Goal: Transaction & Acquisition: Purchase product/service

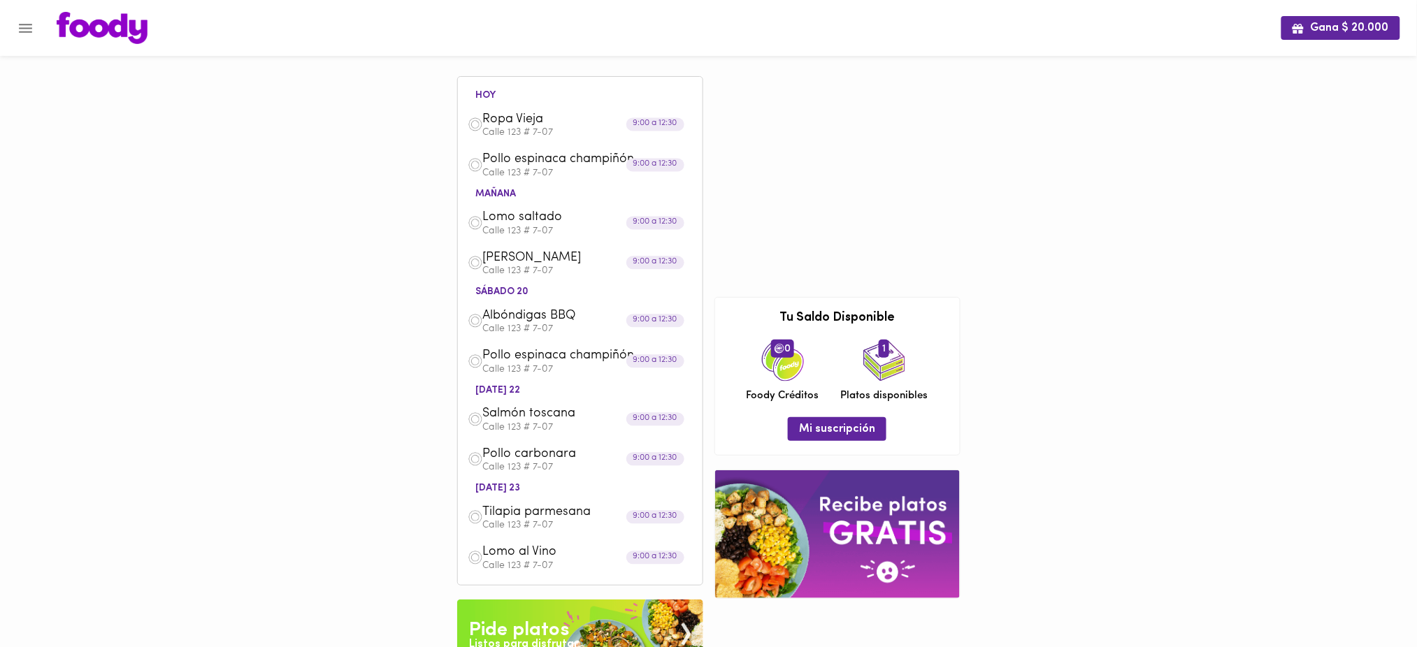
click at [414, 367] on div "Gana $ 20.000 [DATE] [GEOGRAPHIC_DATA] 123 # 7-07 9:00 a 12:30 Pollo espinaca c…" at bounding box center [708, 428] width 1417 height 857
click at [537, 563] on p "Calle 123 # 7-07" at bounding box center [588, 566] width 210 height 10
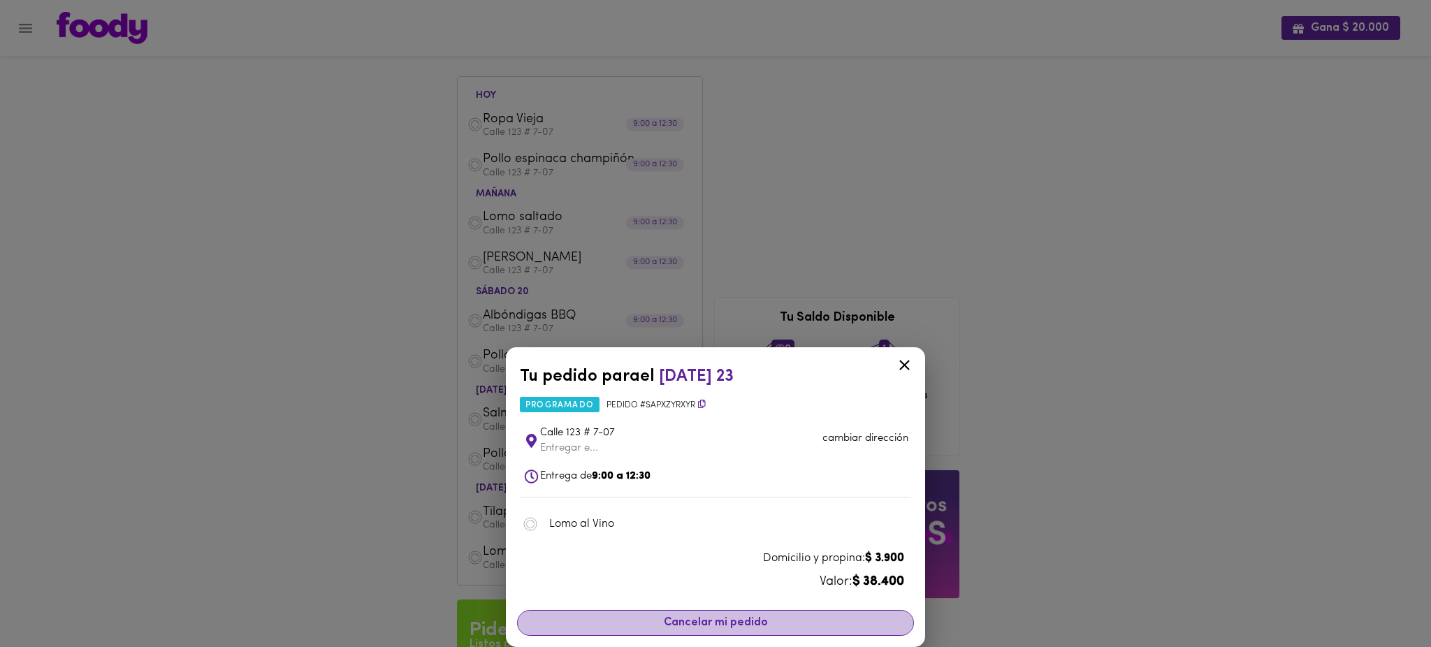
click at [728, 622] on span "Cancelar mi pedido" at bounding box center [715, 622] width 379 height 13
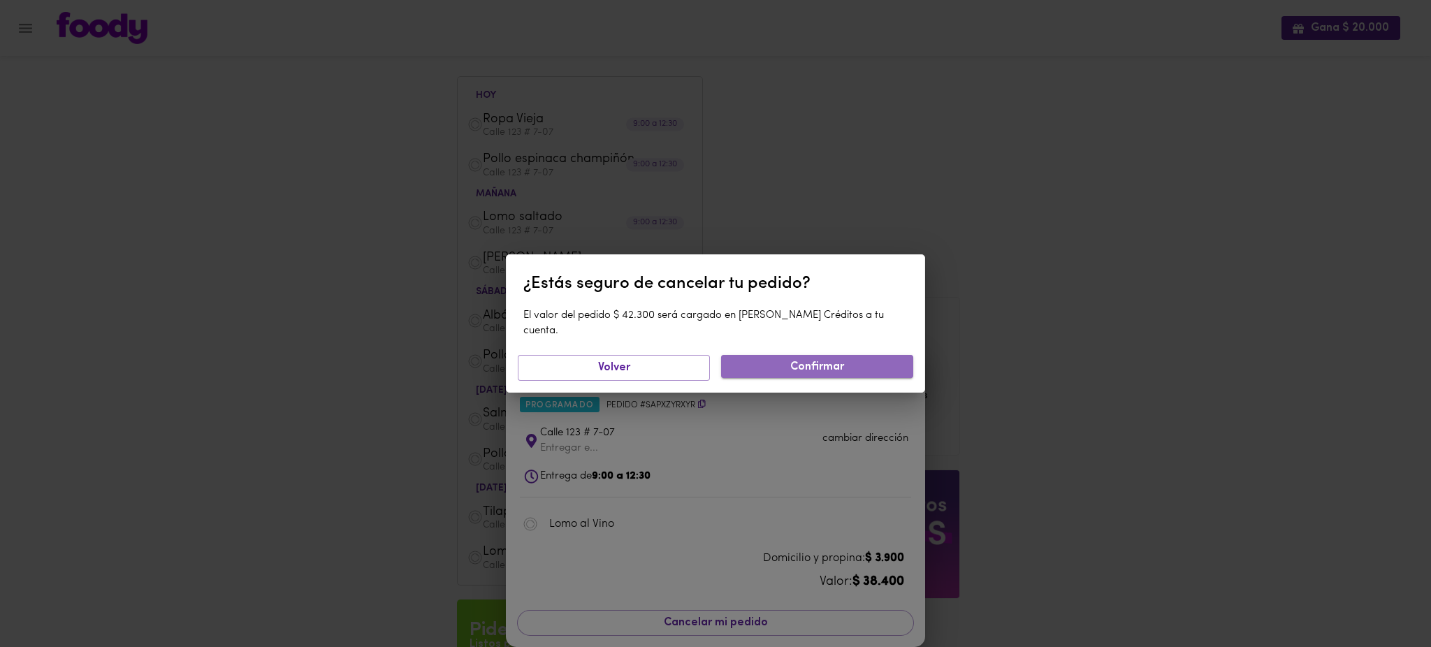
click at [830, 361] on span "Confirmar" at bounding box center [817, 367] width 170 height 13
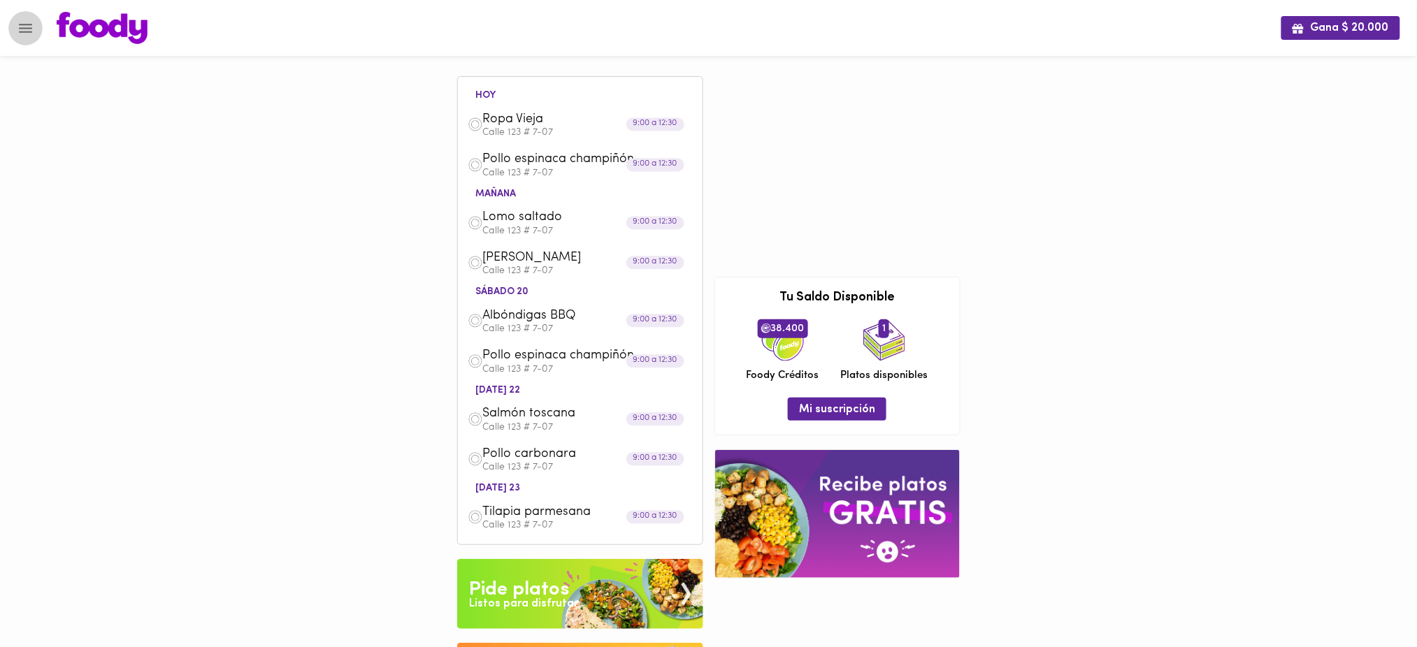
click at [25, 29] on icon "Menu" at bounding box center [25, 28] width 17 height 17
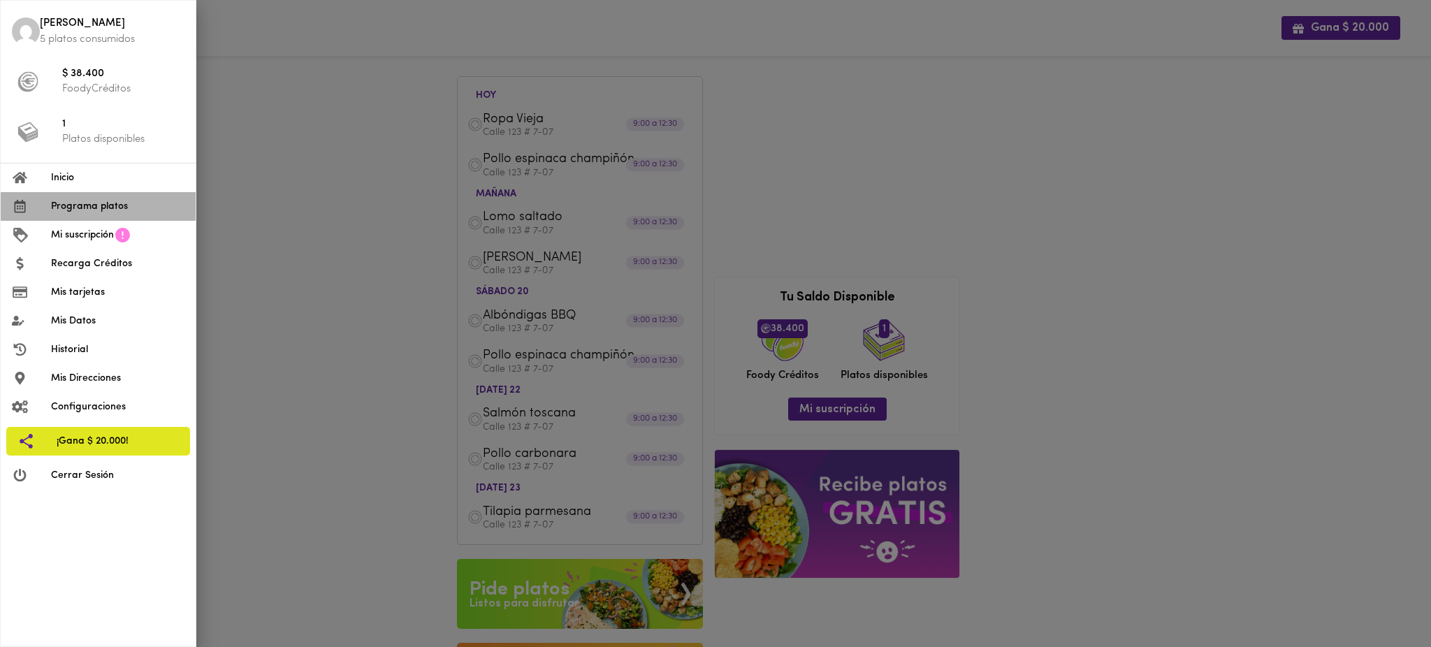
click at [122, 213] on span "Programa platos" at bounding box center [117, 206] width 133 height 15
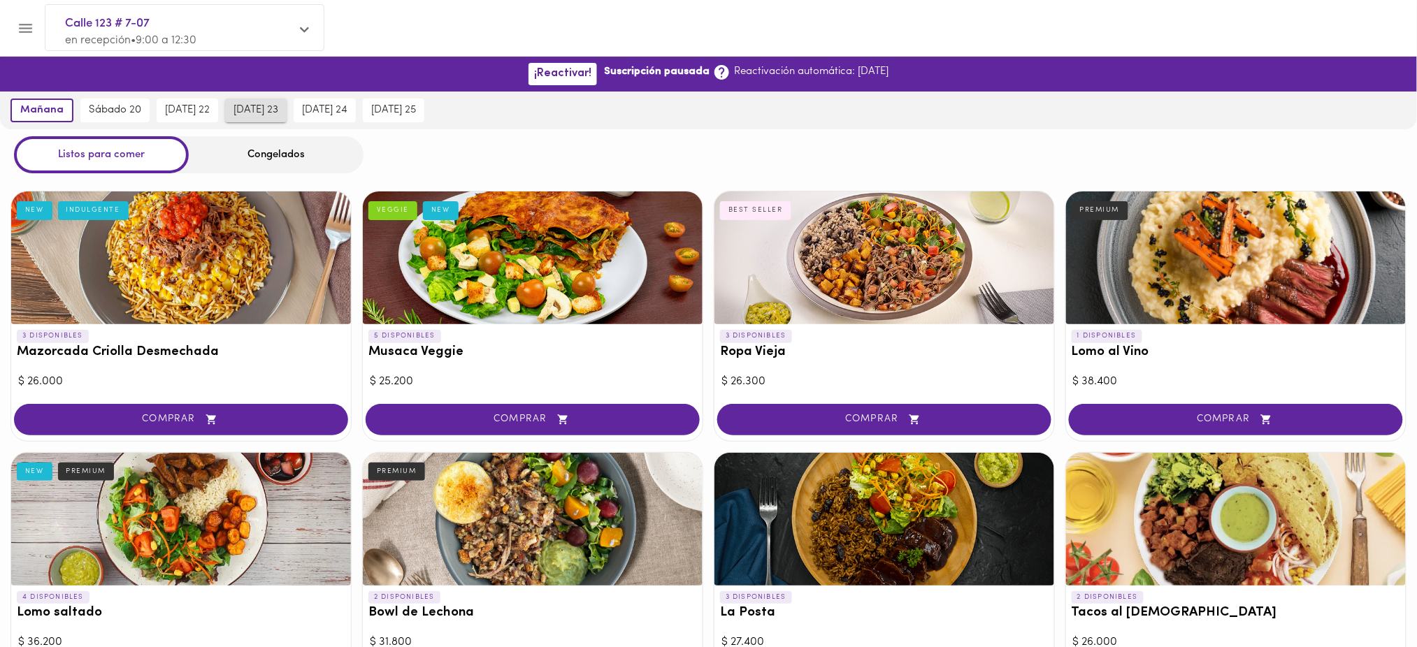
click at [240, 109] on span "[DATE] 23" at bounding box center [255, 110] width 45 height 13
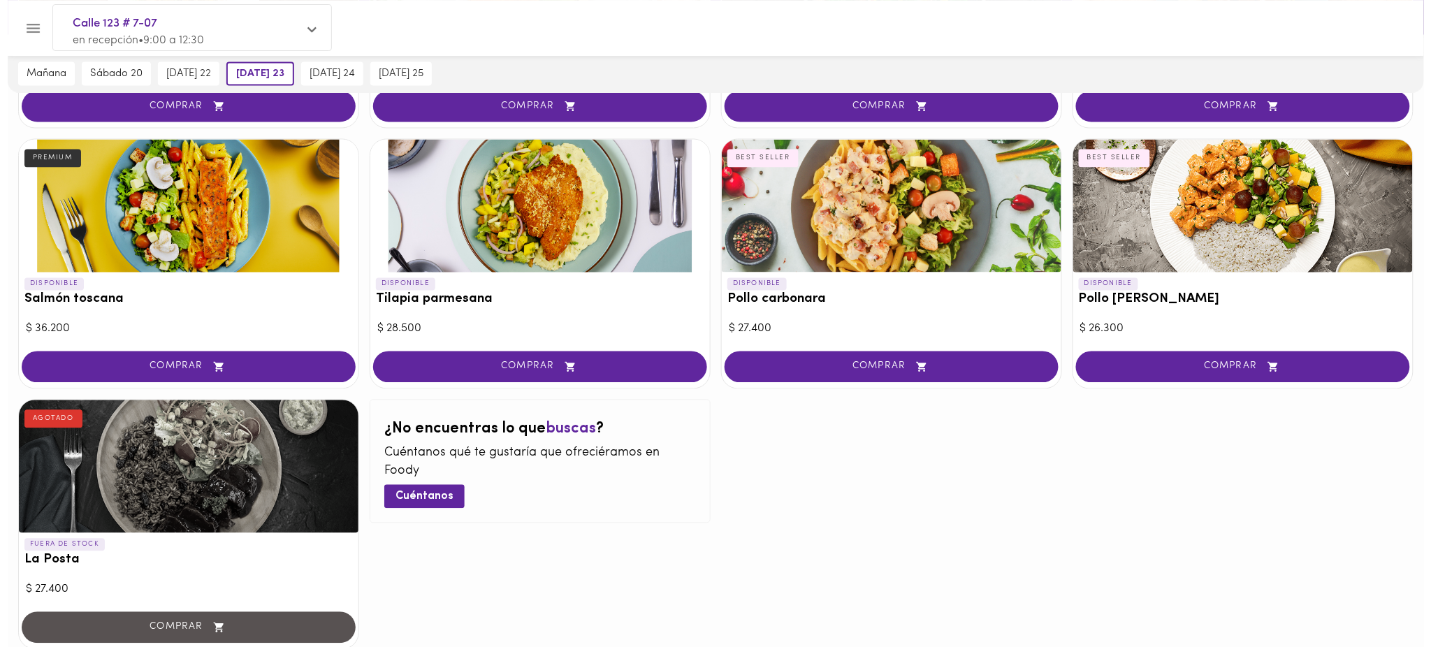
scroll to position [839, 0]
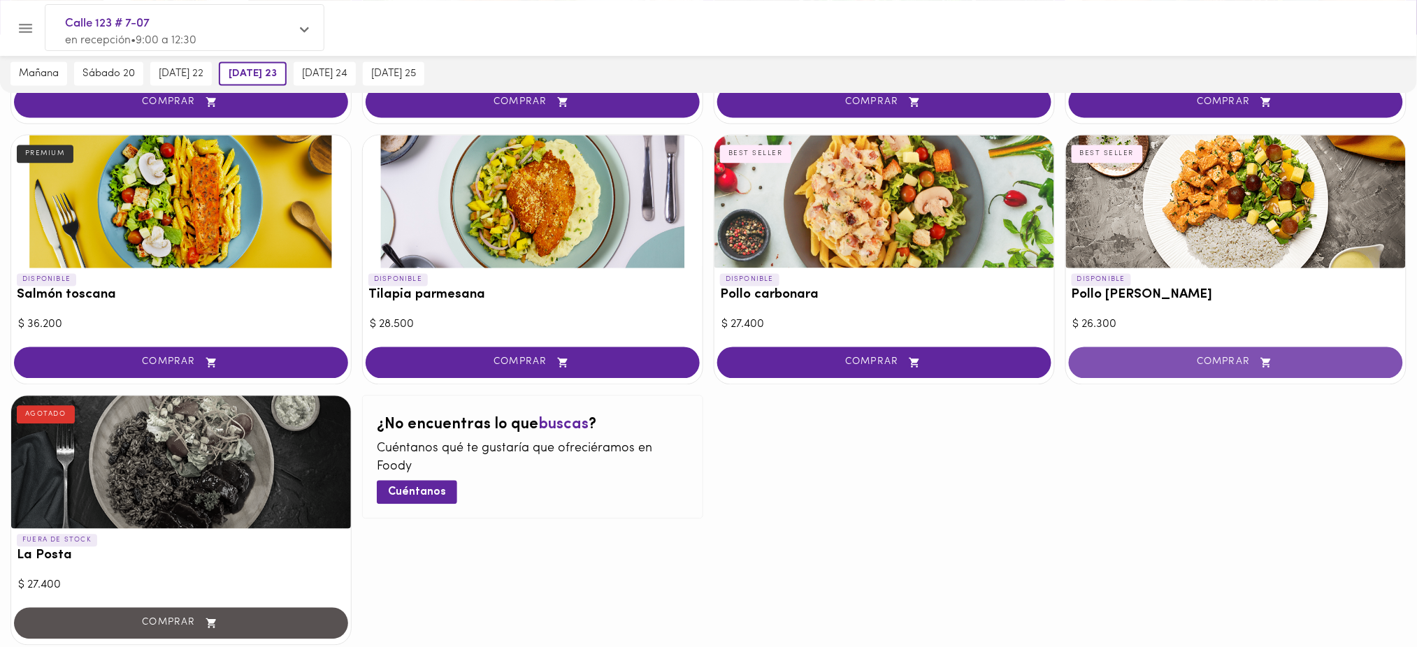
click at [1250, 361] on span "COMPRAR" at bounding box center [1235, 363] width 299 height 12
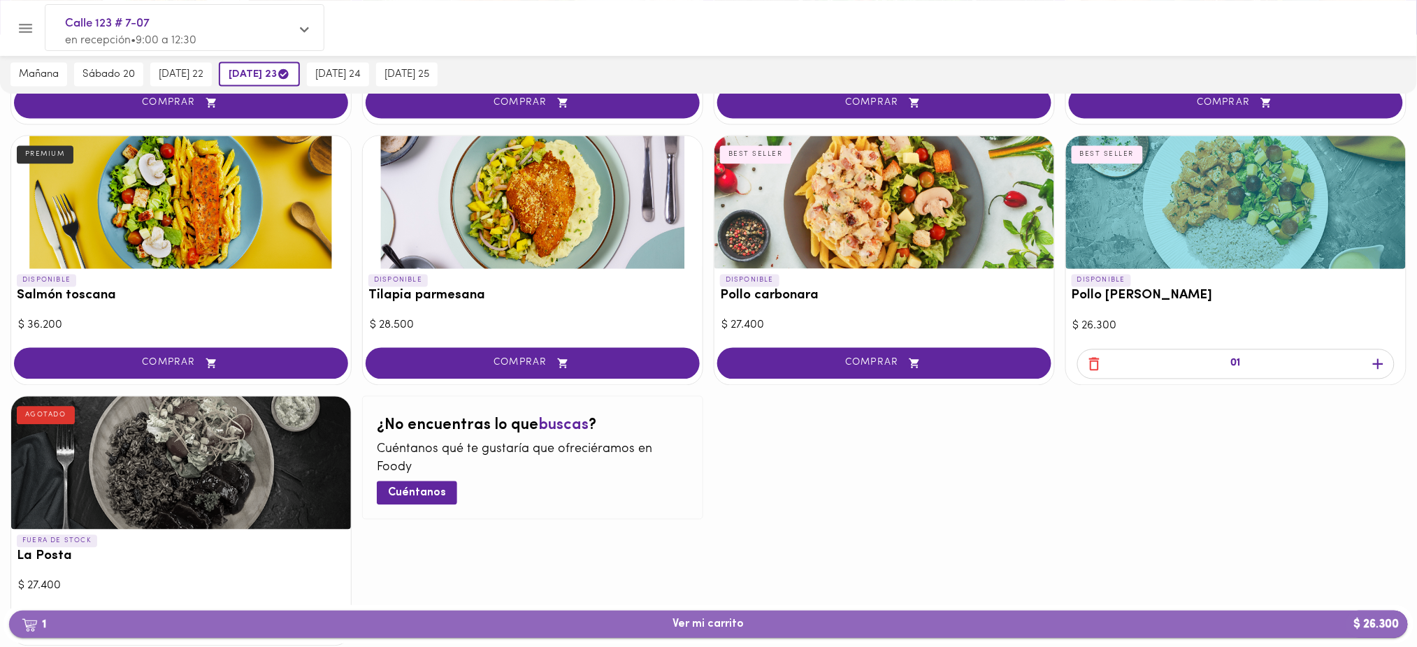
click at [969, 627] on span "1 Ver mi carrito $ 26.300" at bounding box center [708, 624] width 1376 height 13
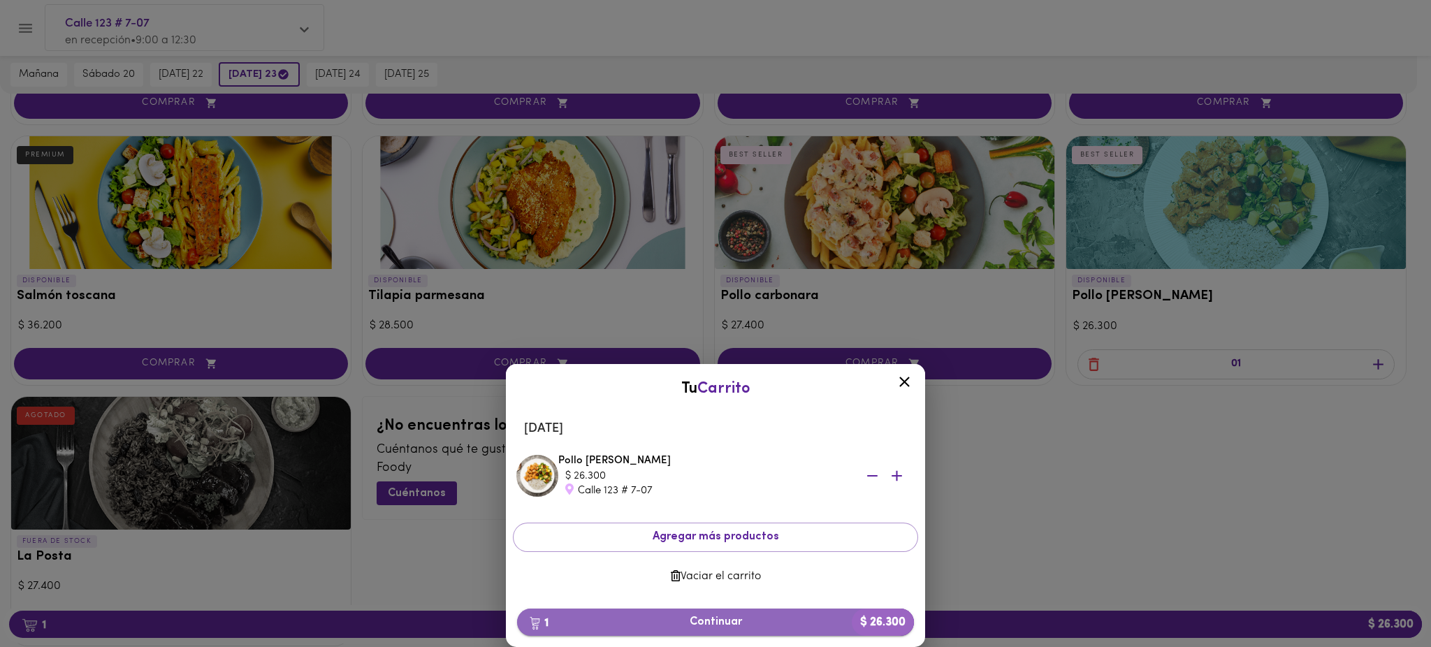
click at [795, 618] on span "1 Continuar $ 26.300" at bounding box center [715, 622] width 375 height 13
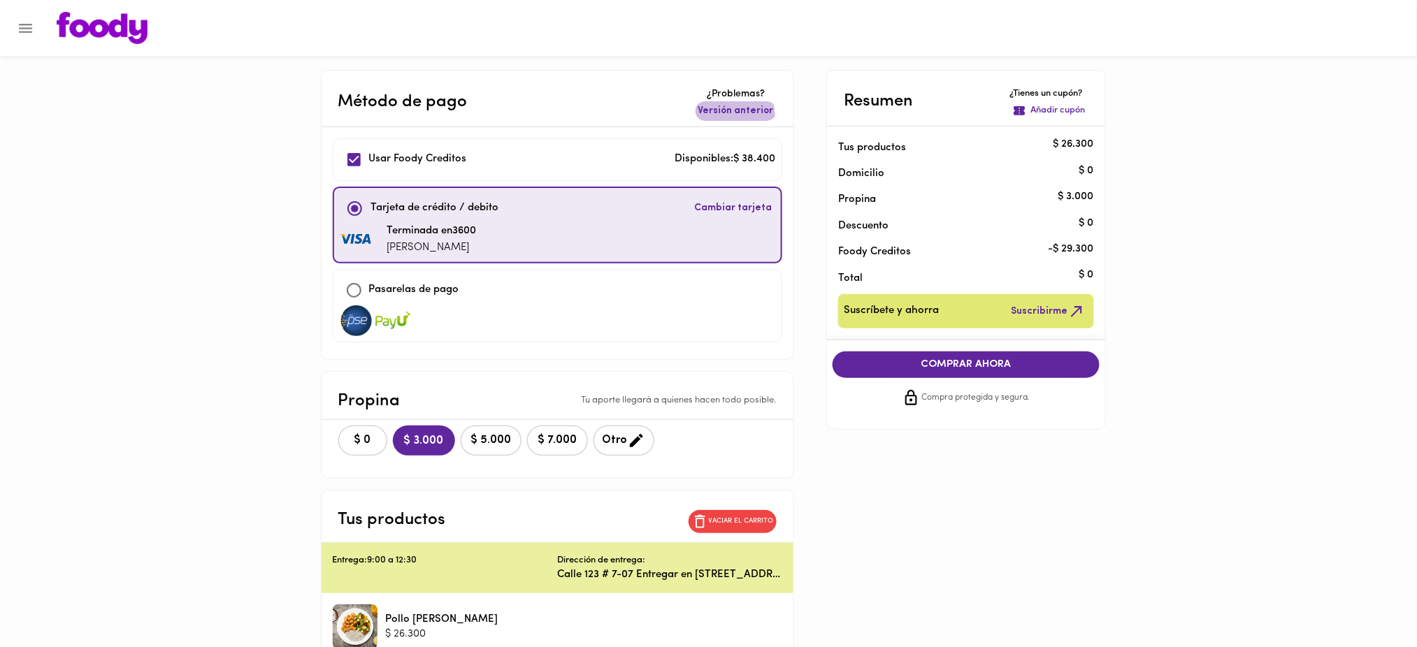
click at [730, 115] on span "Versión anterior" at bounding box center [735, 111] width 75 height 14
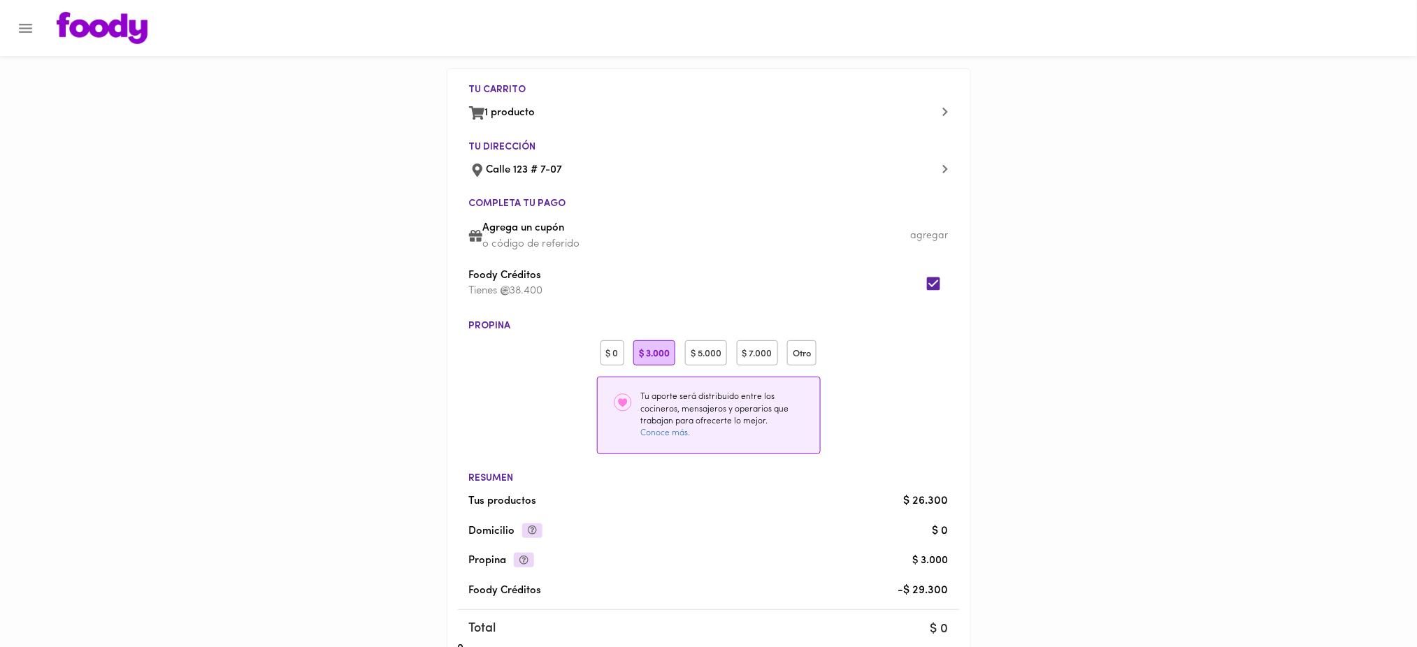
click at [610, 347] on div "$ 0" at bounding box center [612, 353] width 24 height 26
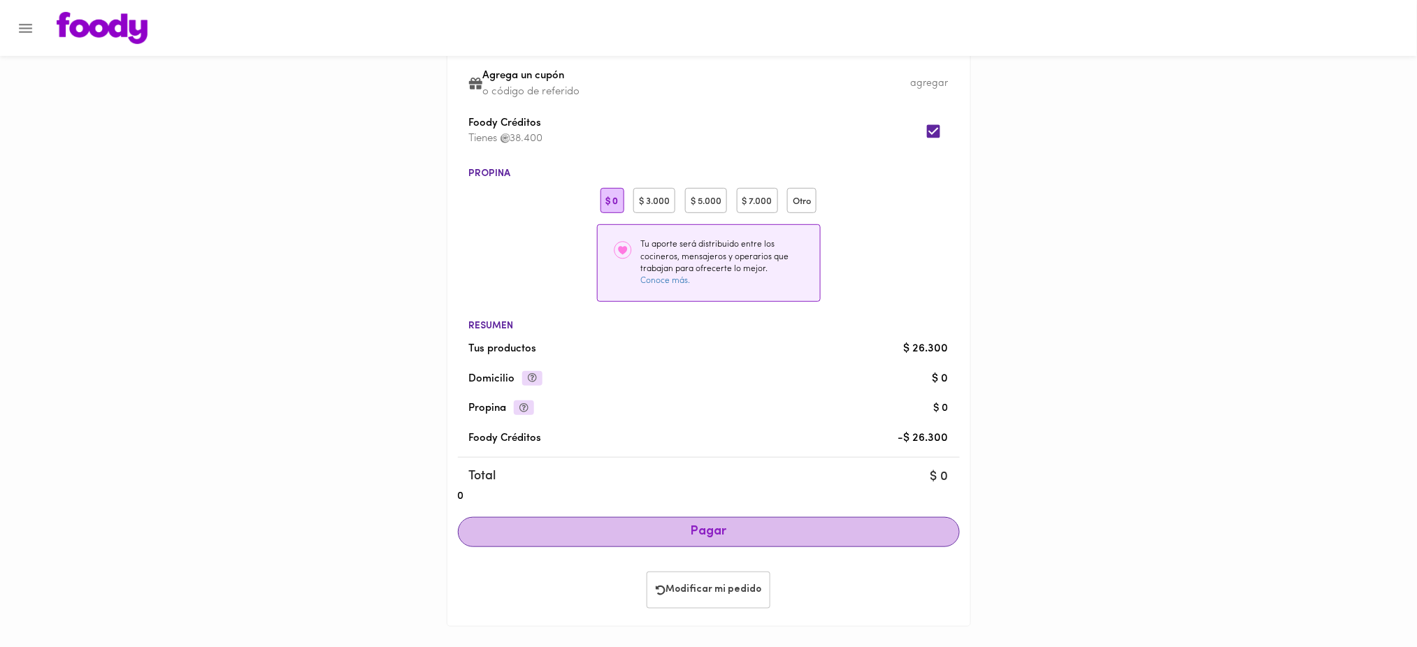
click at [784, 539] on button "Pagar" at bounding box center [709, 532] width 502 height 31
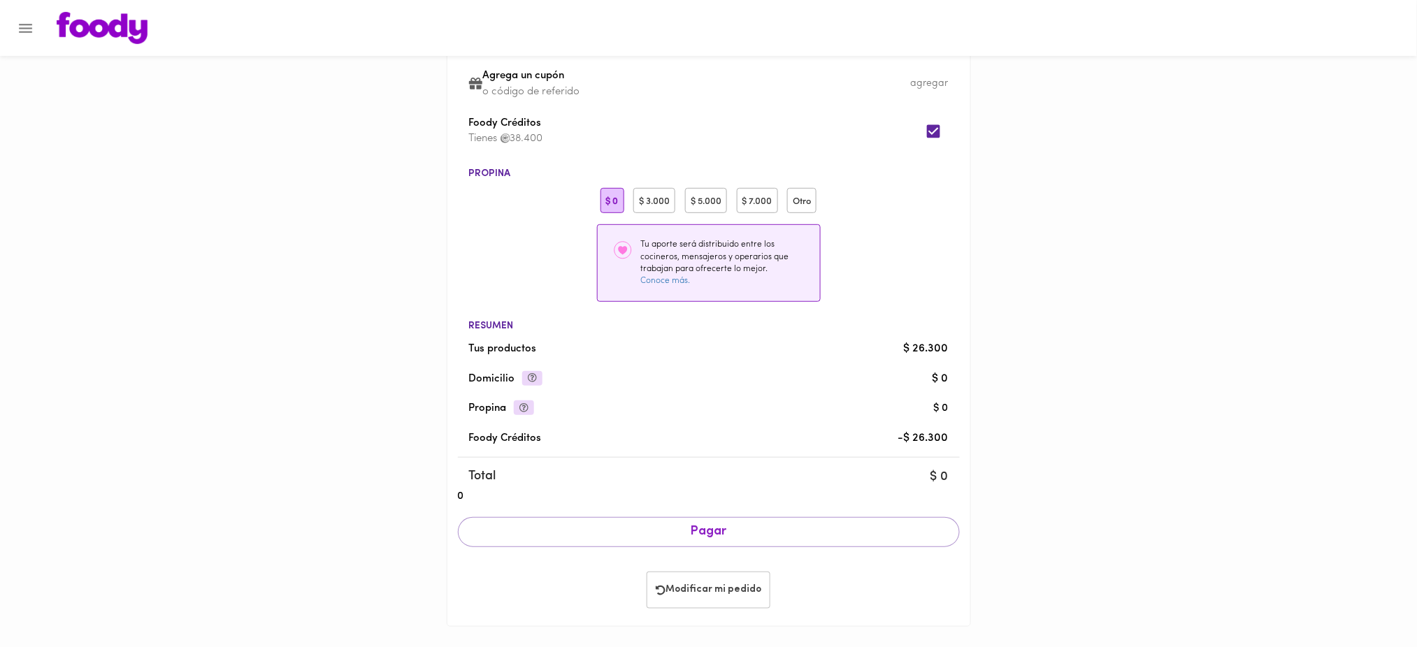
scroll to position [152, 0]
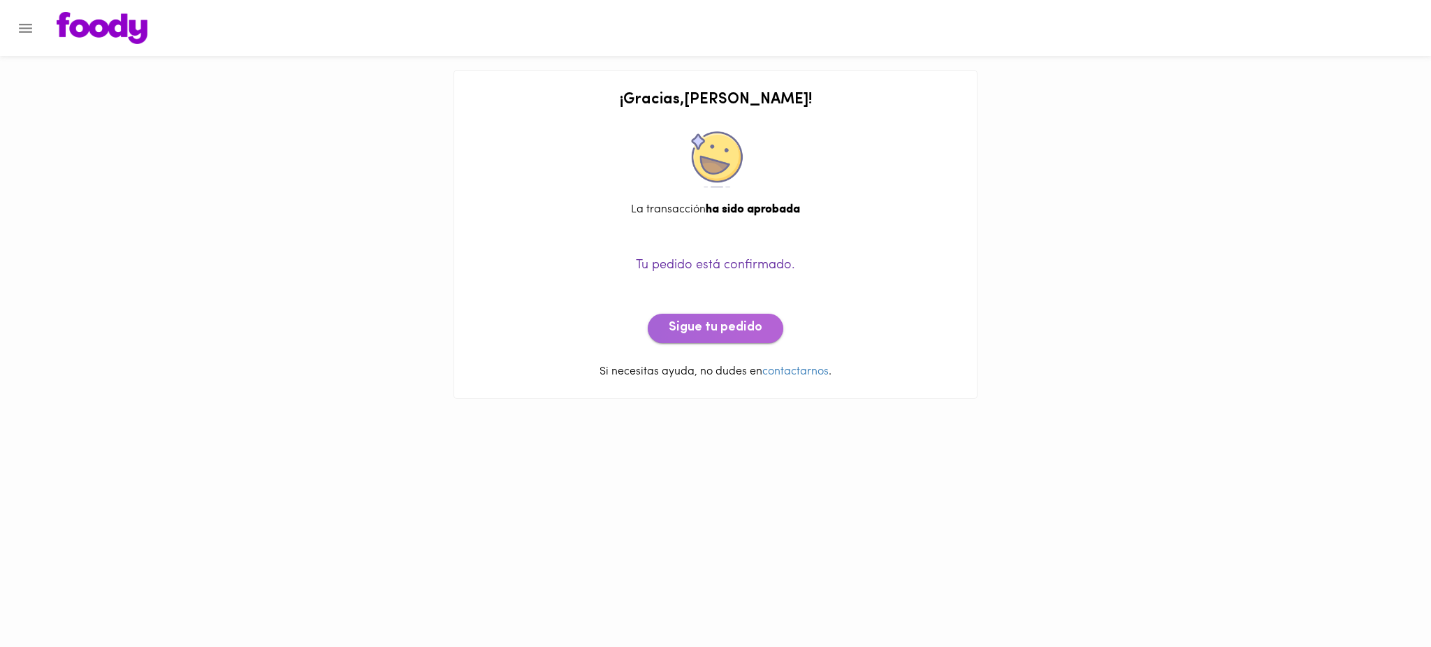
click at [719, 327] on span "Sigue tu pedido" at bounding box center [716, 328] width 94 height 15
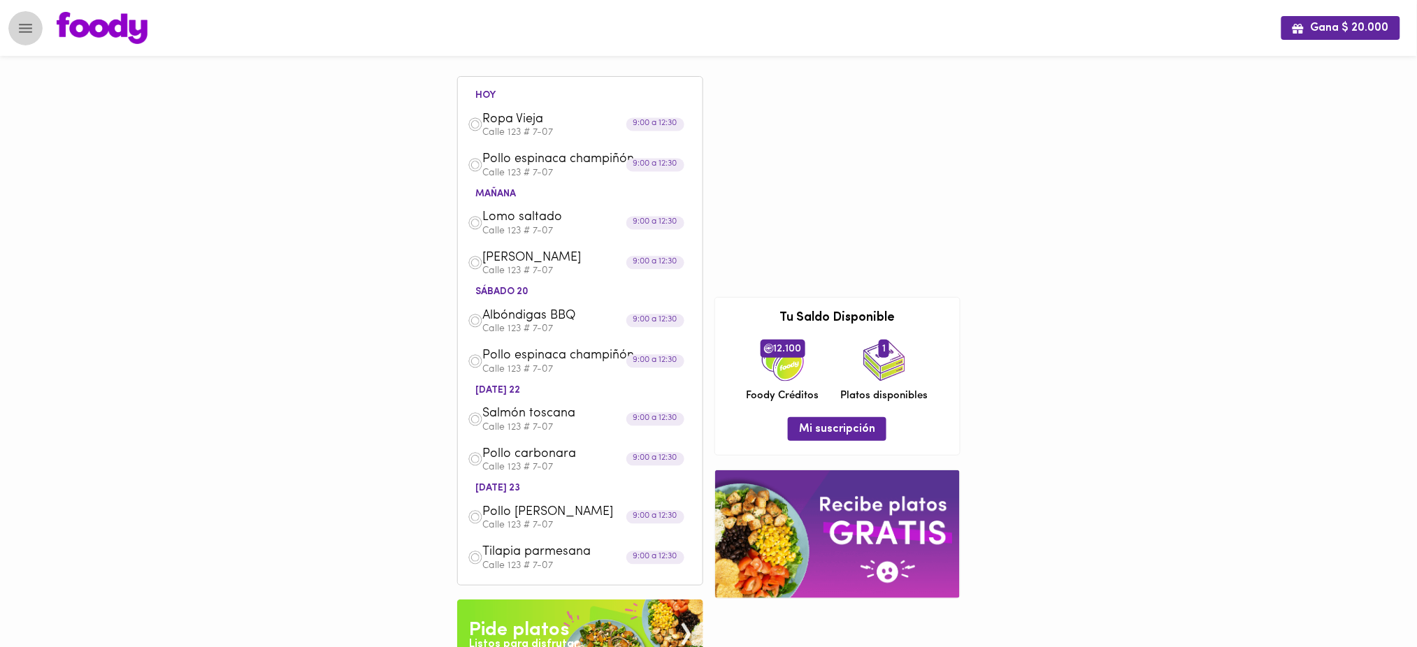
click at [27, 28] on icon "Menu" at bounding box center [25, 28] width 13 height 9
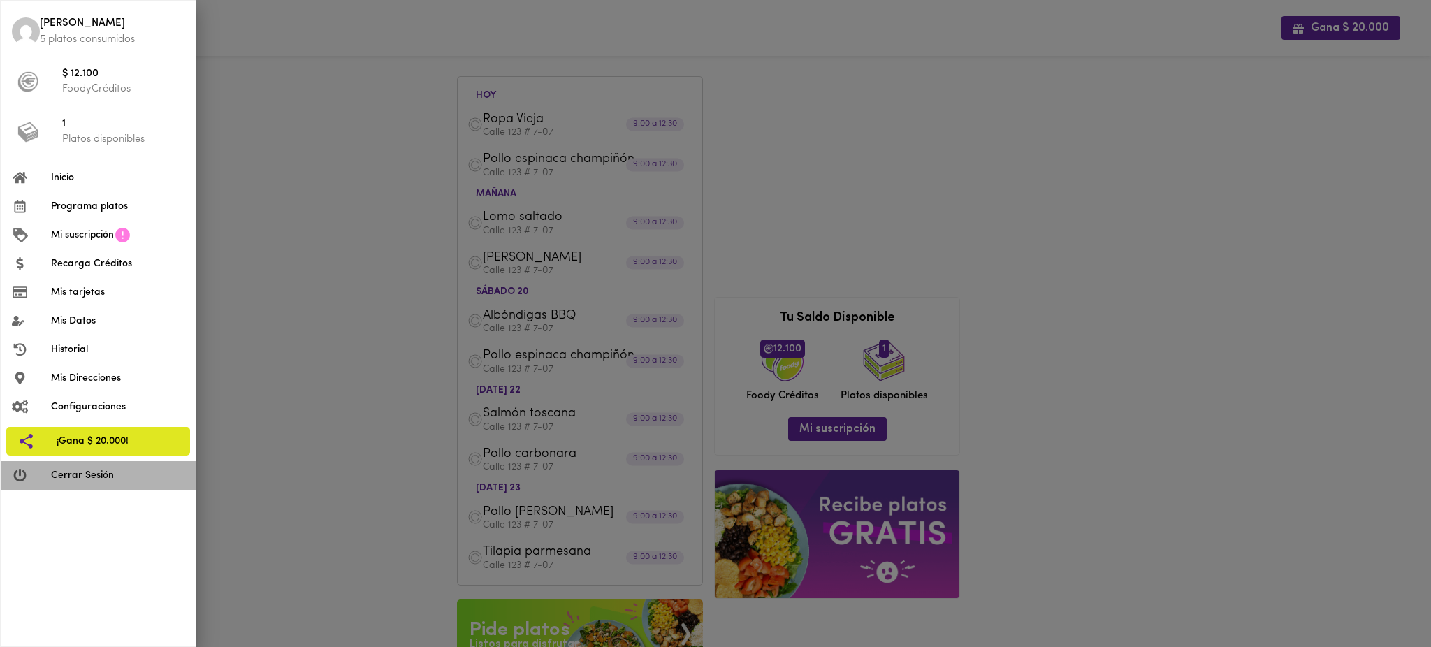
click at [119, 484] on li "Cerrar Sesión" at bounding box center [98, 475] width 195 height 29
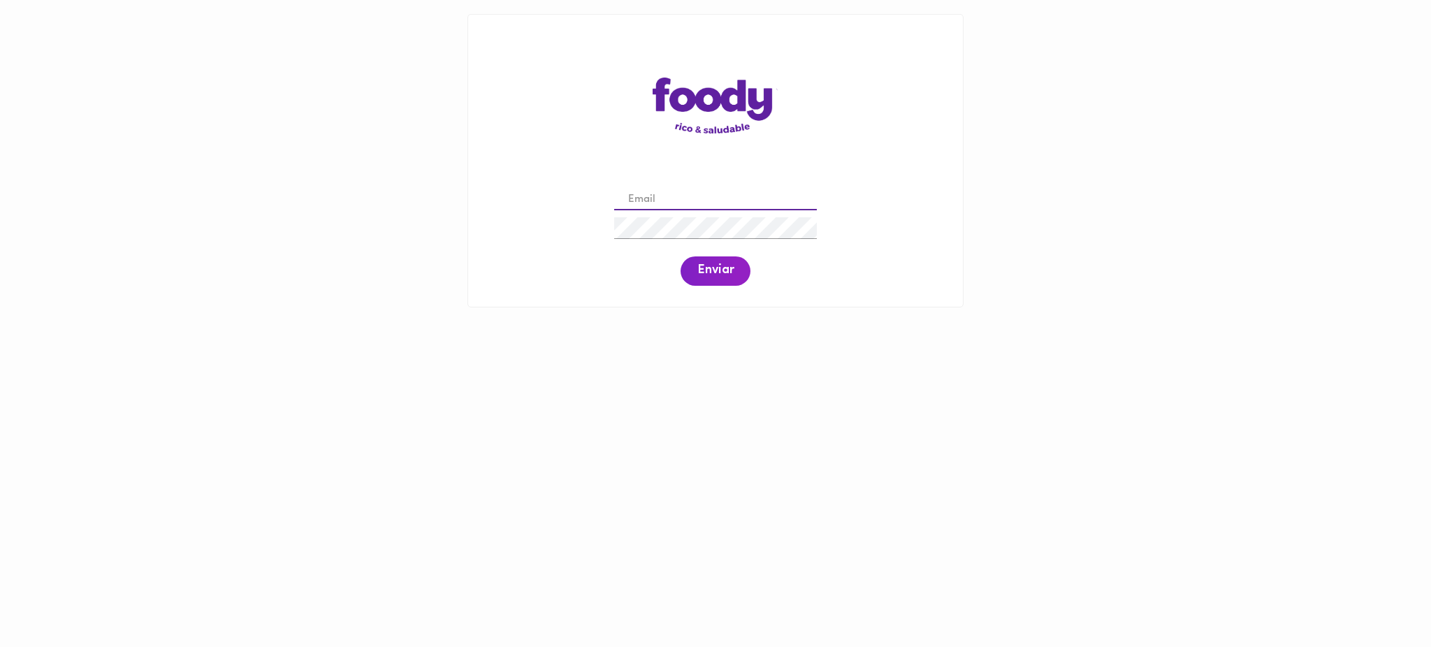
click at [683, 194] on input "email" at bounding box center [715, 200] width 203 height 22
type input "[EMAIL_ADDRESS][DOMAIN_NAME]"
click at [711, 274] on span "Enviar" at bounding box center [715, 270] width 36 height 15
